Goal: Task Accomplishment & Management: Manage account settings

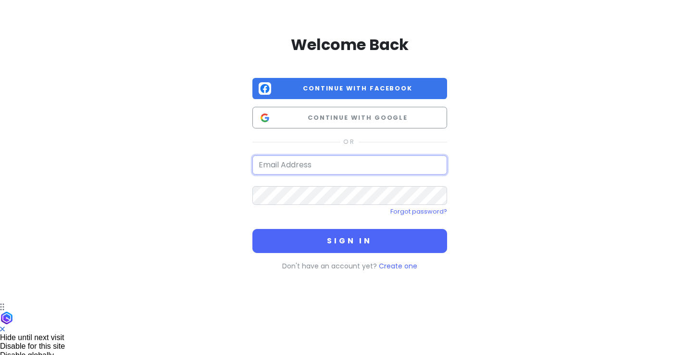
click at [300, 163] on input "email" at bounding box center [349, 164] width 195 height 19
type input "mara.betsch@gmail.com"
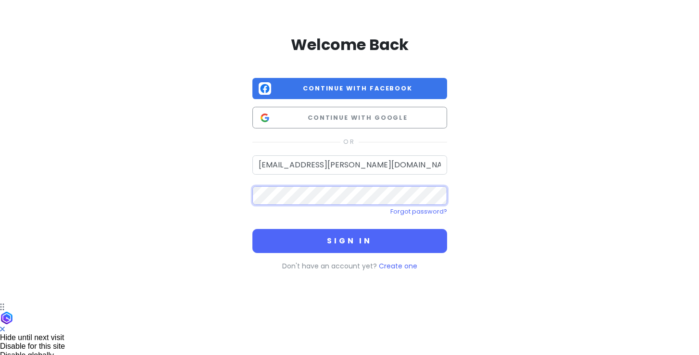
click at [252, 229] on button "Sign in" at bounding box center [349, 241] width 195 height 24
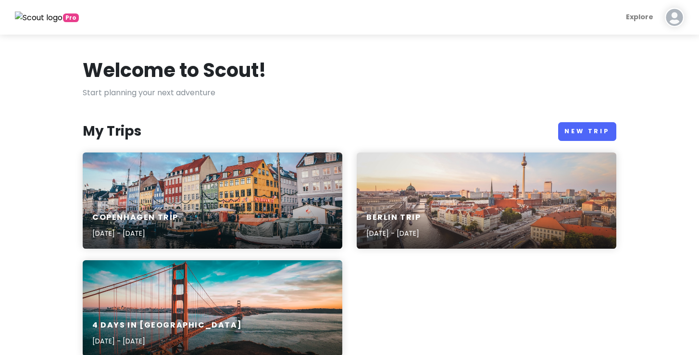
click at [679, 25] on img at bounding box center [674, 17] width 19 height 19
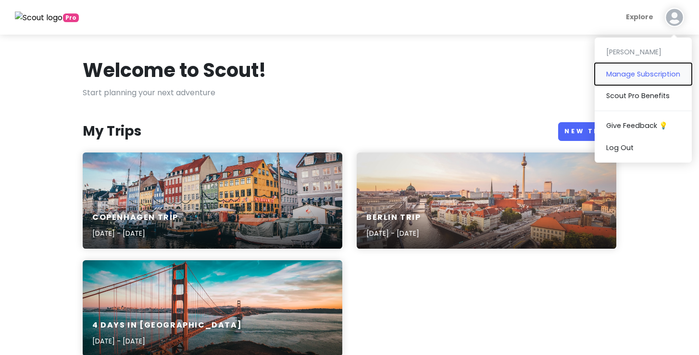
click at [633, 79] on button "Manage Subscription" at bounding box center [643, 74] width 97 height 22
